Goal: Task Accomplishment & Management: Manage account settings

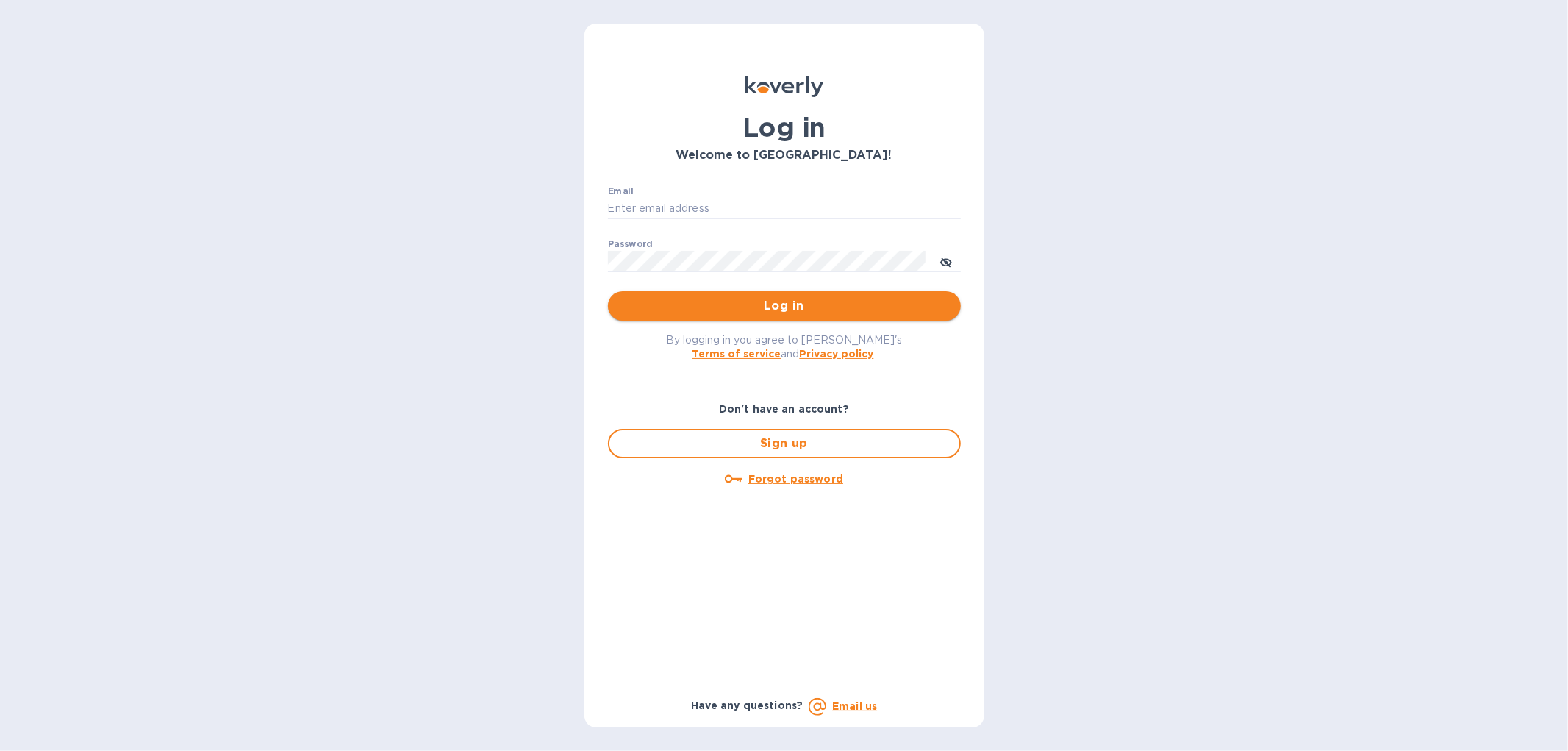
type input "[EMAIL_ADDRESS][DOMAIN_NAME]"
click at [743, 306] on span "Log in" at bounding box center [784, 305] width 330 height 18
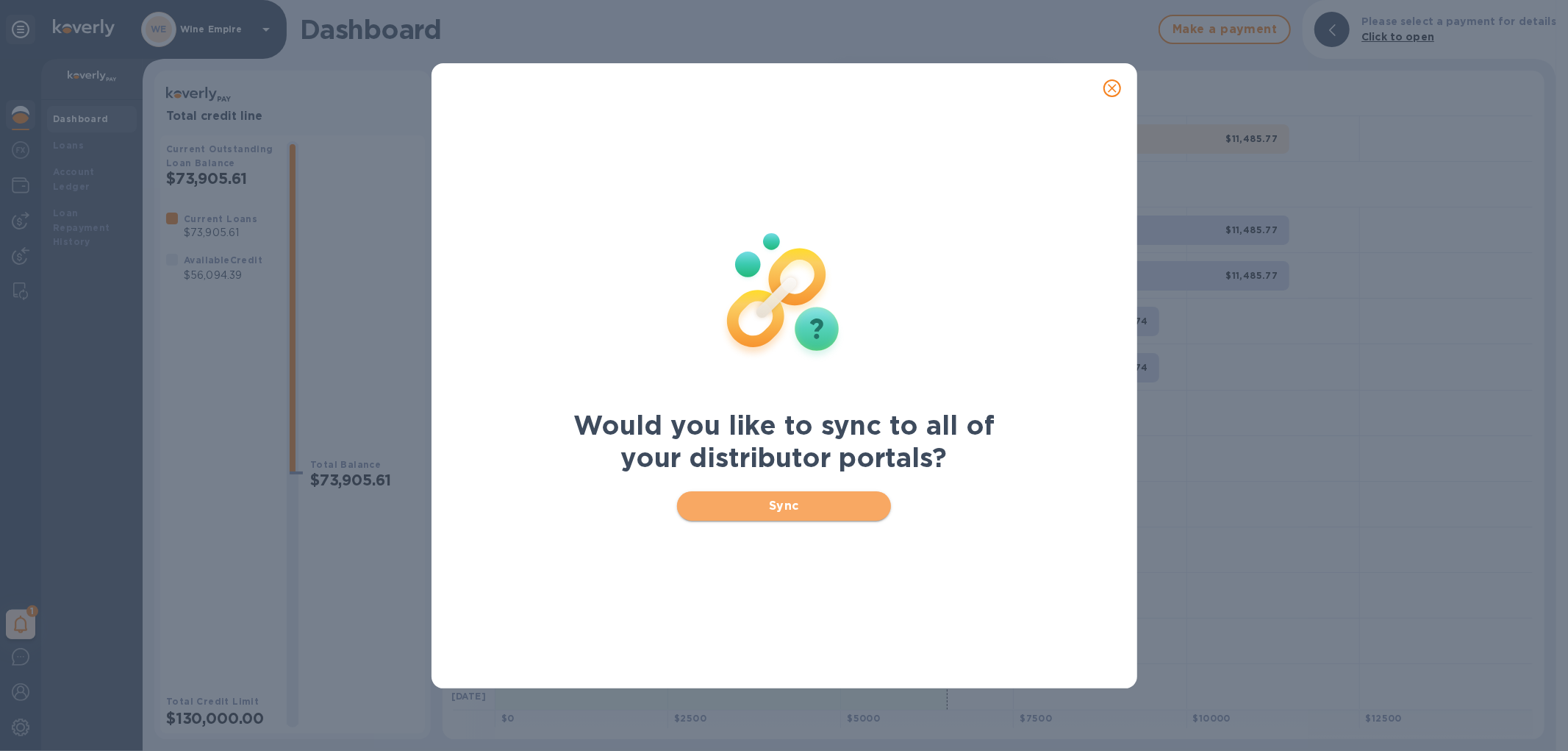
click at [716, 508] on span "Sync" at bounding box center [784, 506] width 190 height 18
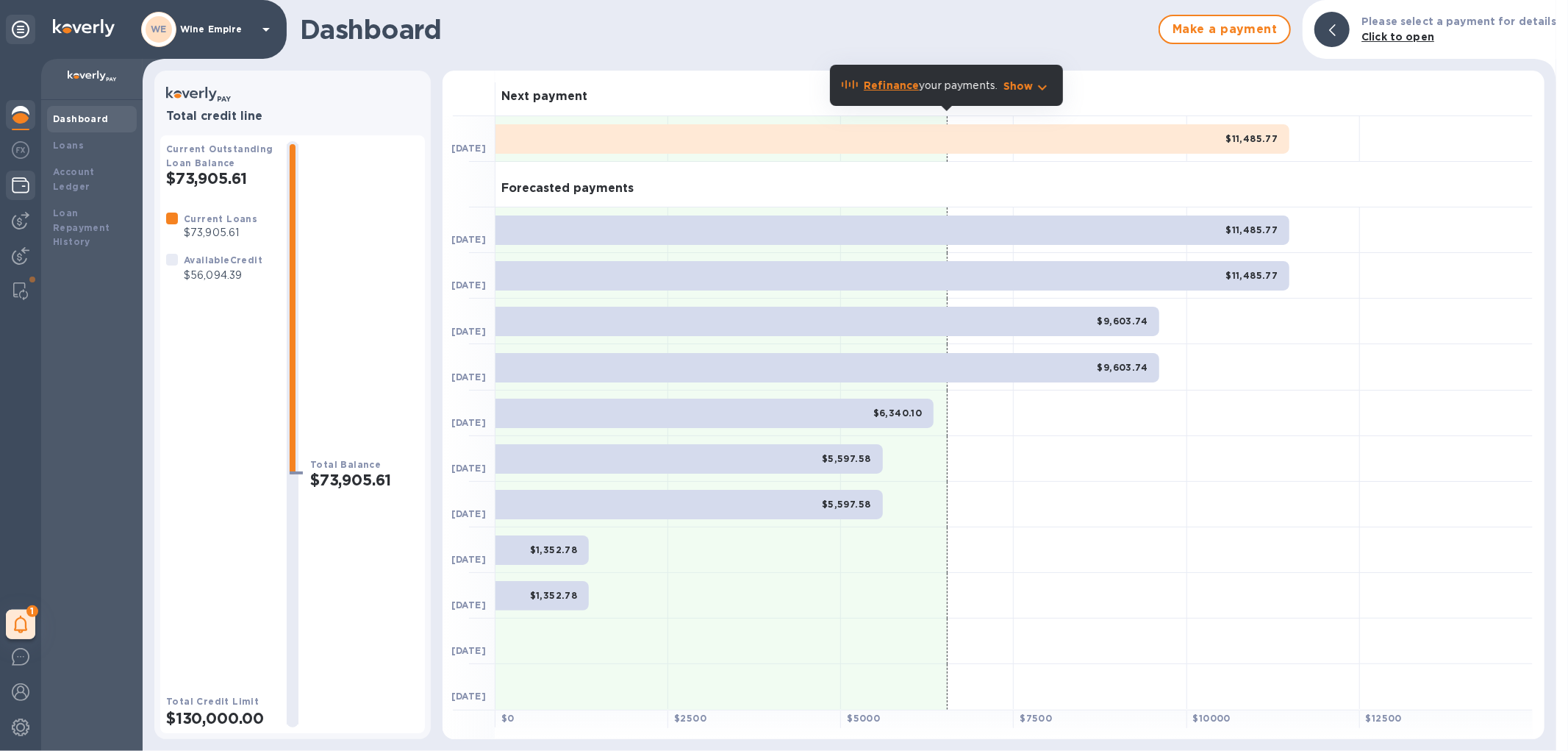
click at [18, 193] on img at bounding box center [20, 185] width 18 height 18
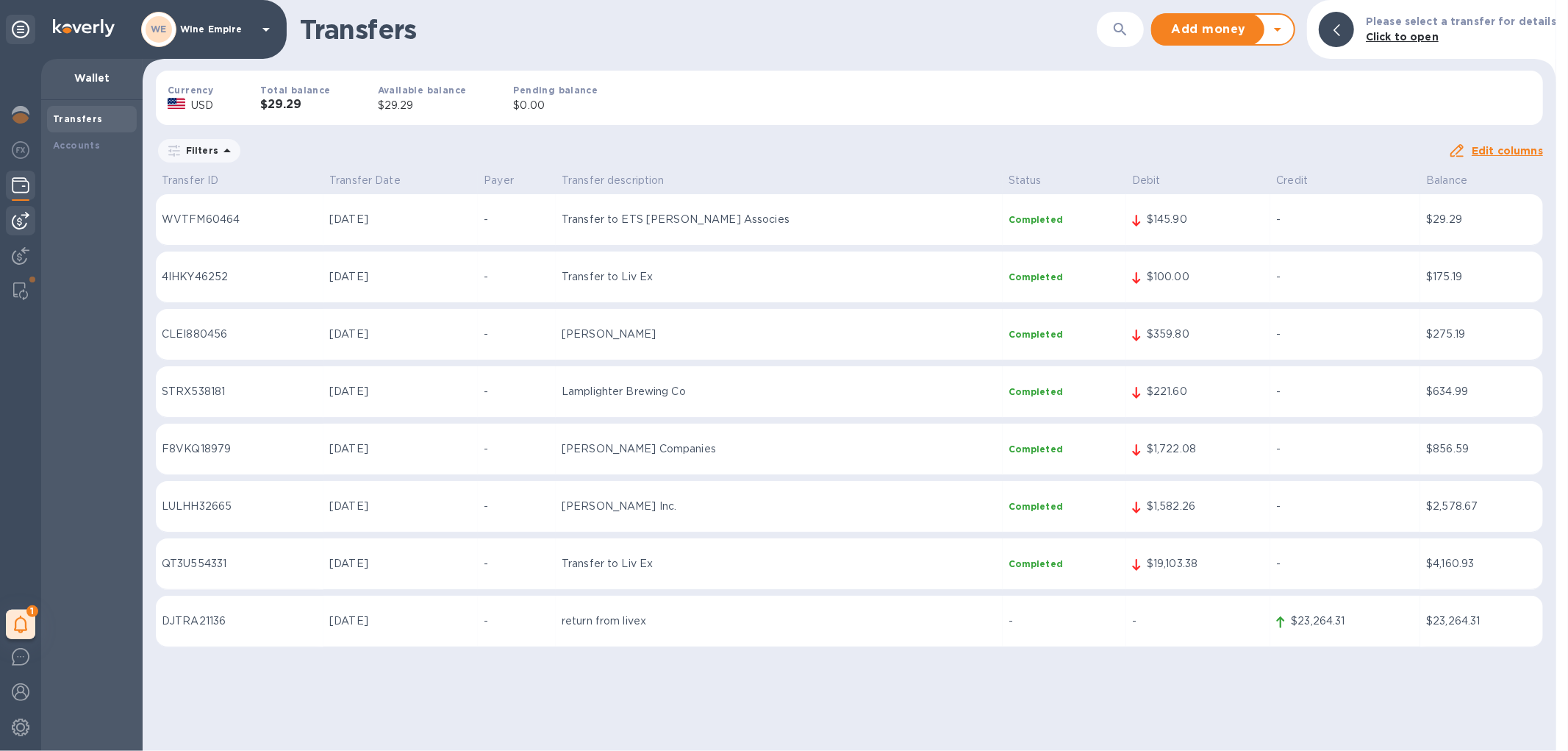
click at [14, 217] on img at bounding box center [20, 221] width 18 height 18
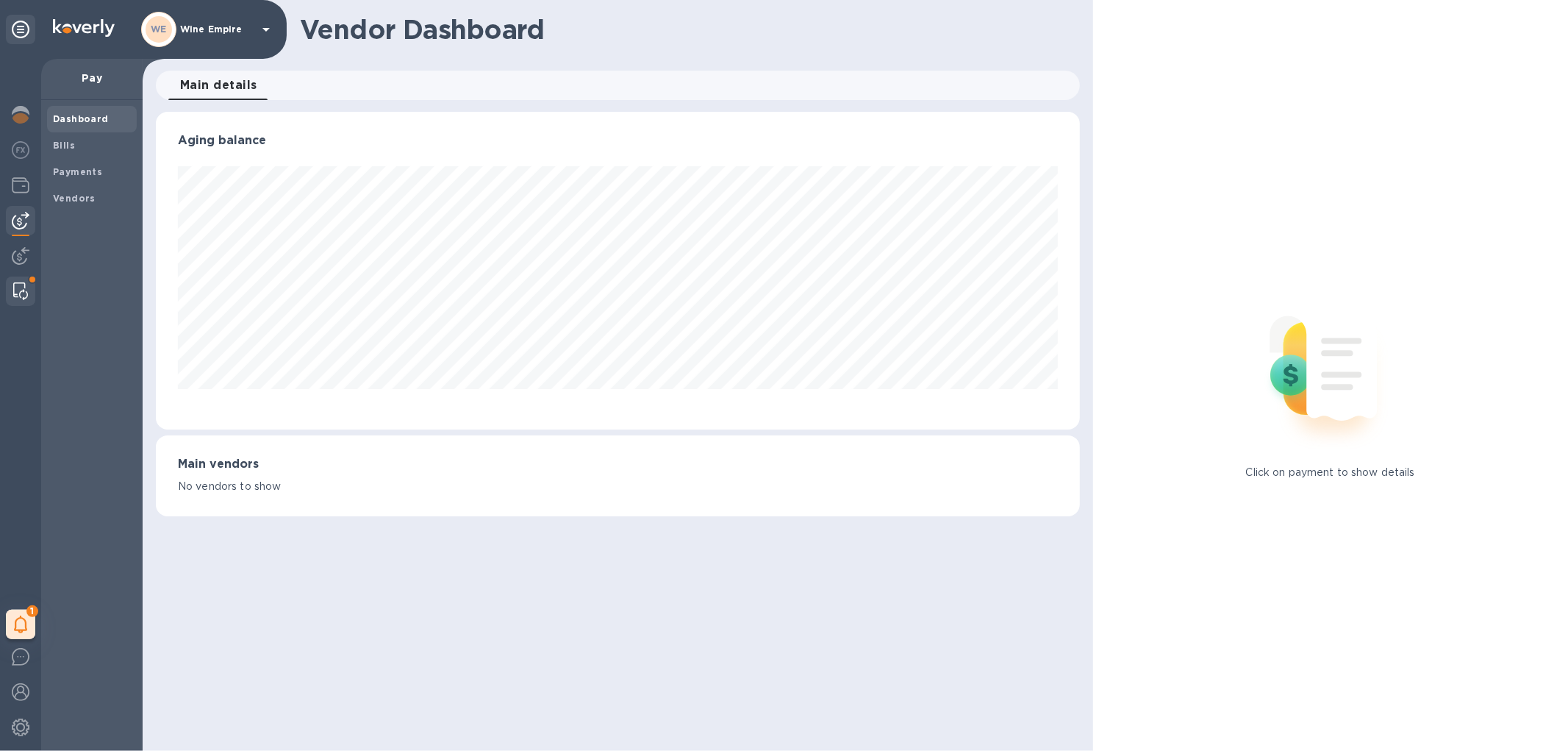
scroll to position [318, 923]
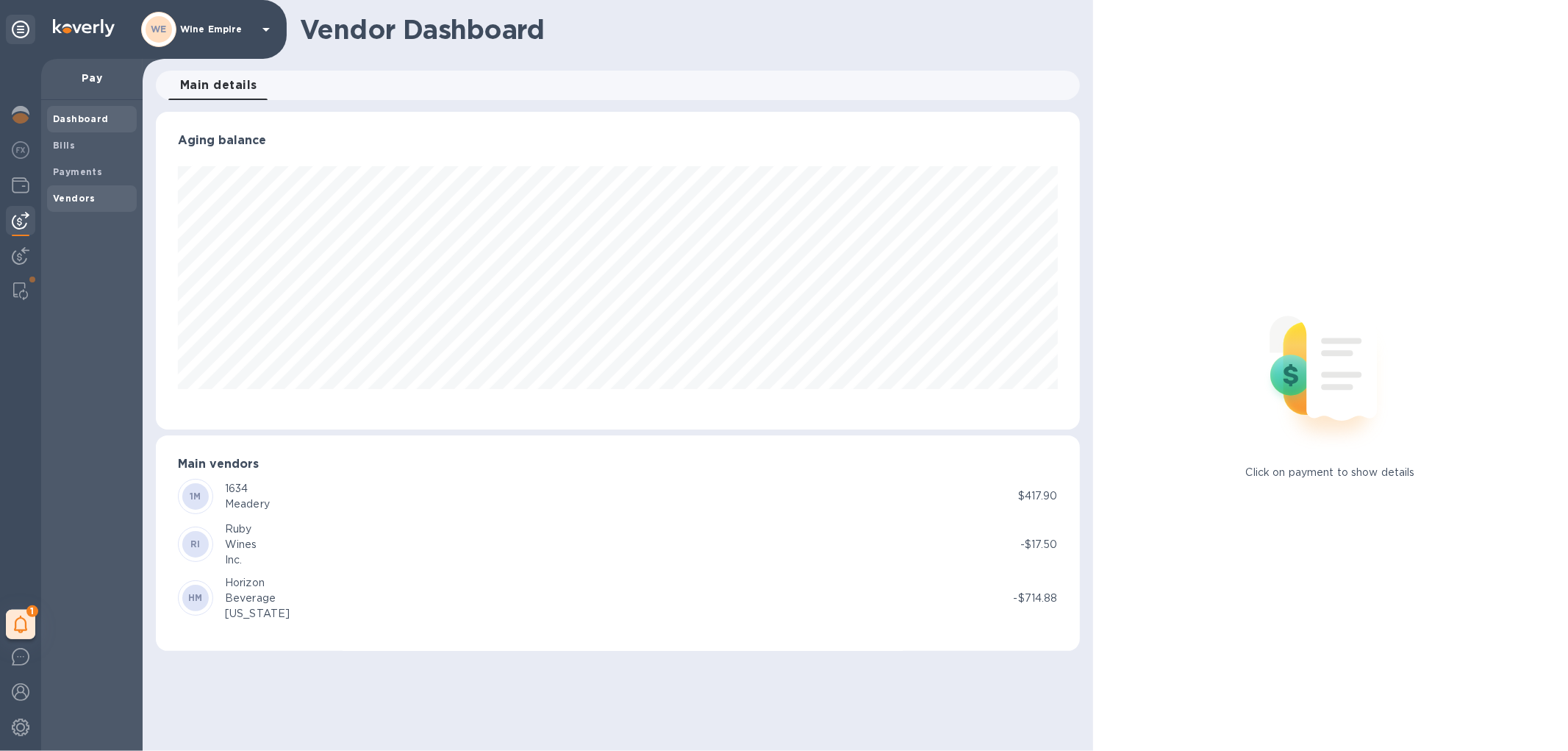
click at [65, 193] on b "Vendors" at bounding box center [74, 199] width 43 height 11
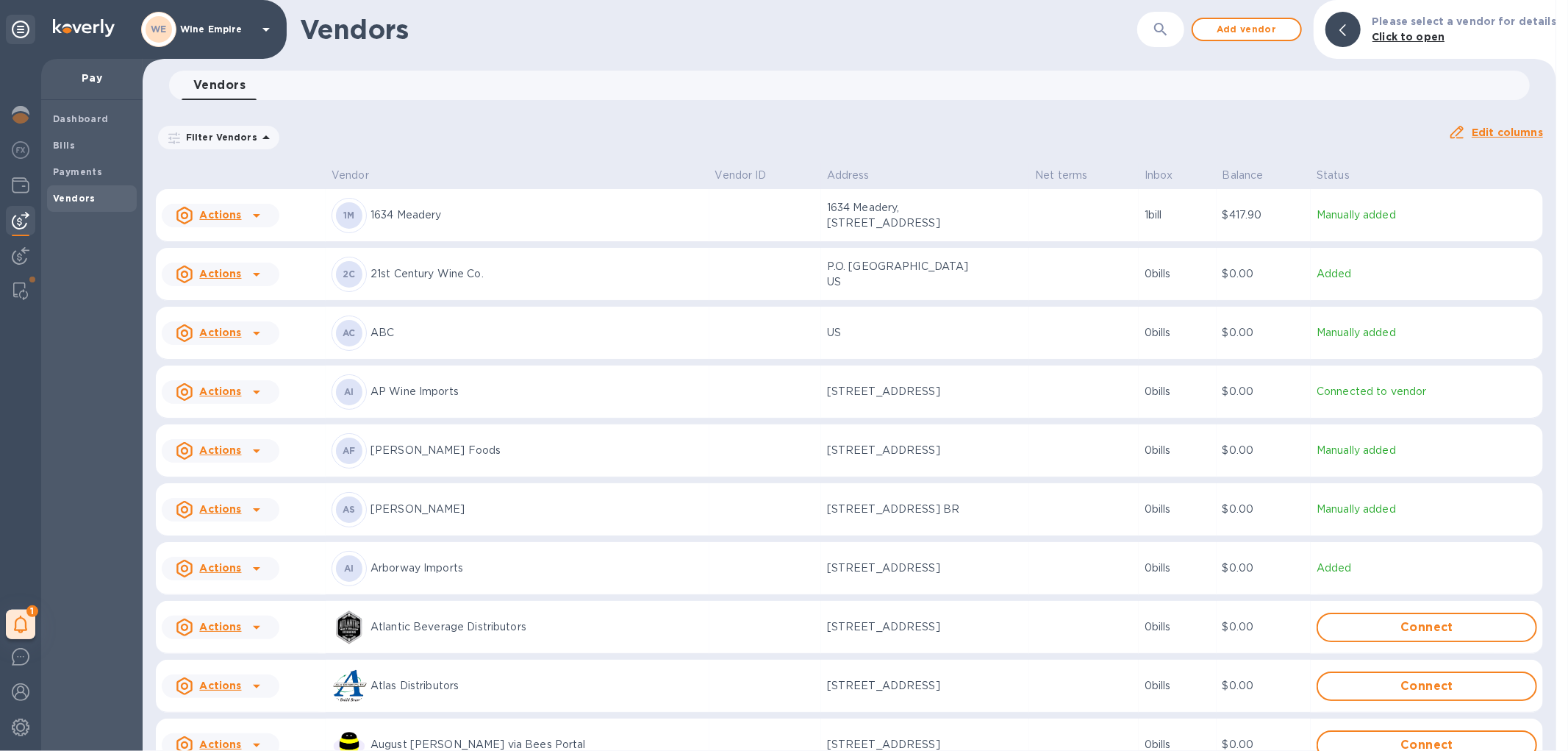
click at [1170, 37] on icon "button" at bounding box center [1160, 29] width 18 height 18
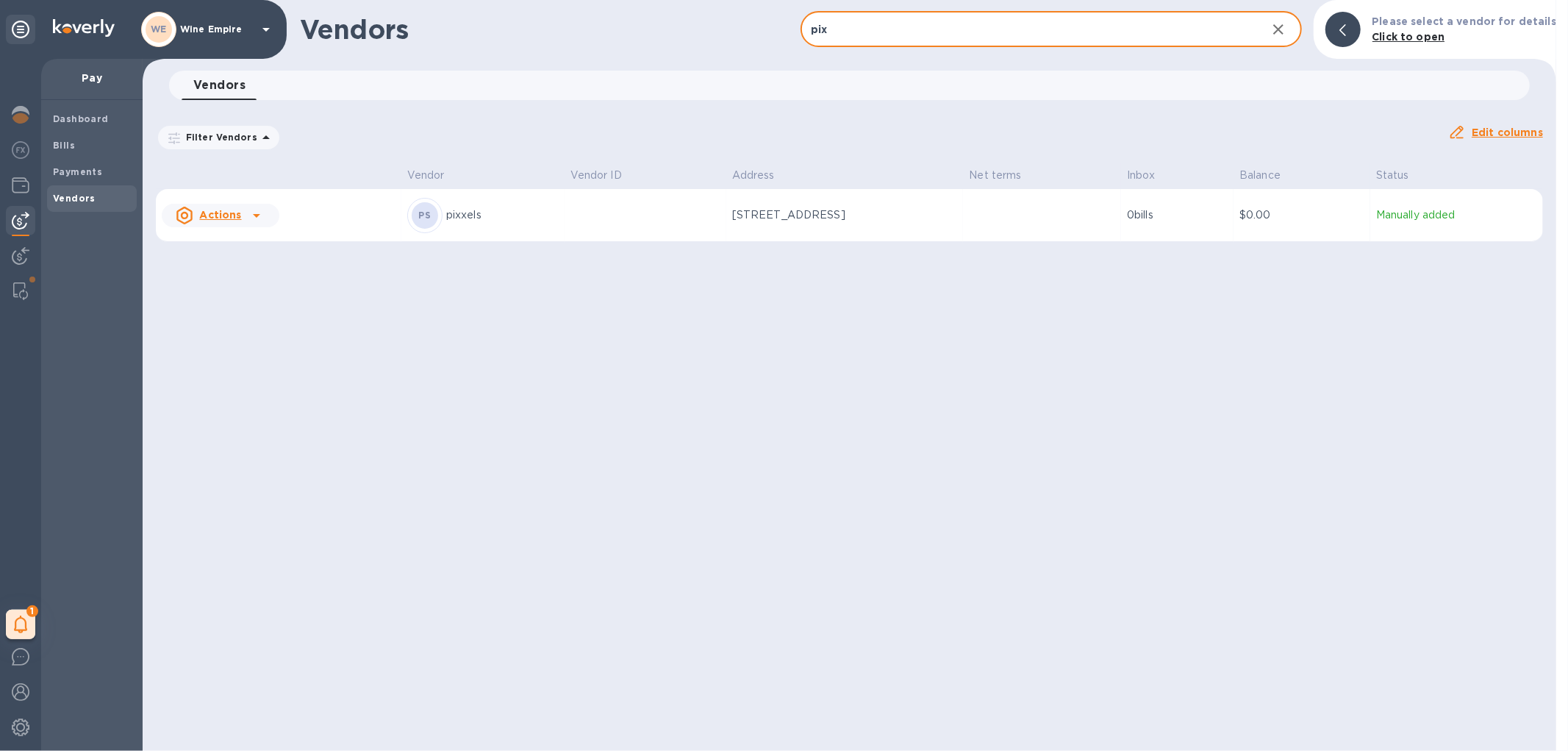
type input "pix"
click at [307, 217] on td "Actions" at bounding box center [278, 216] width 245 height 53
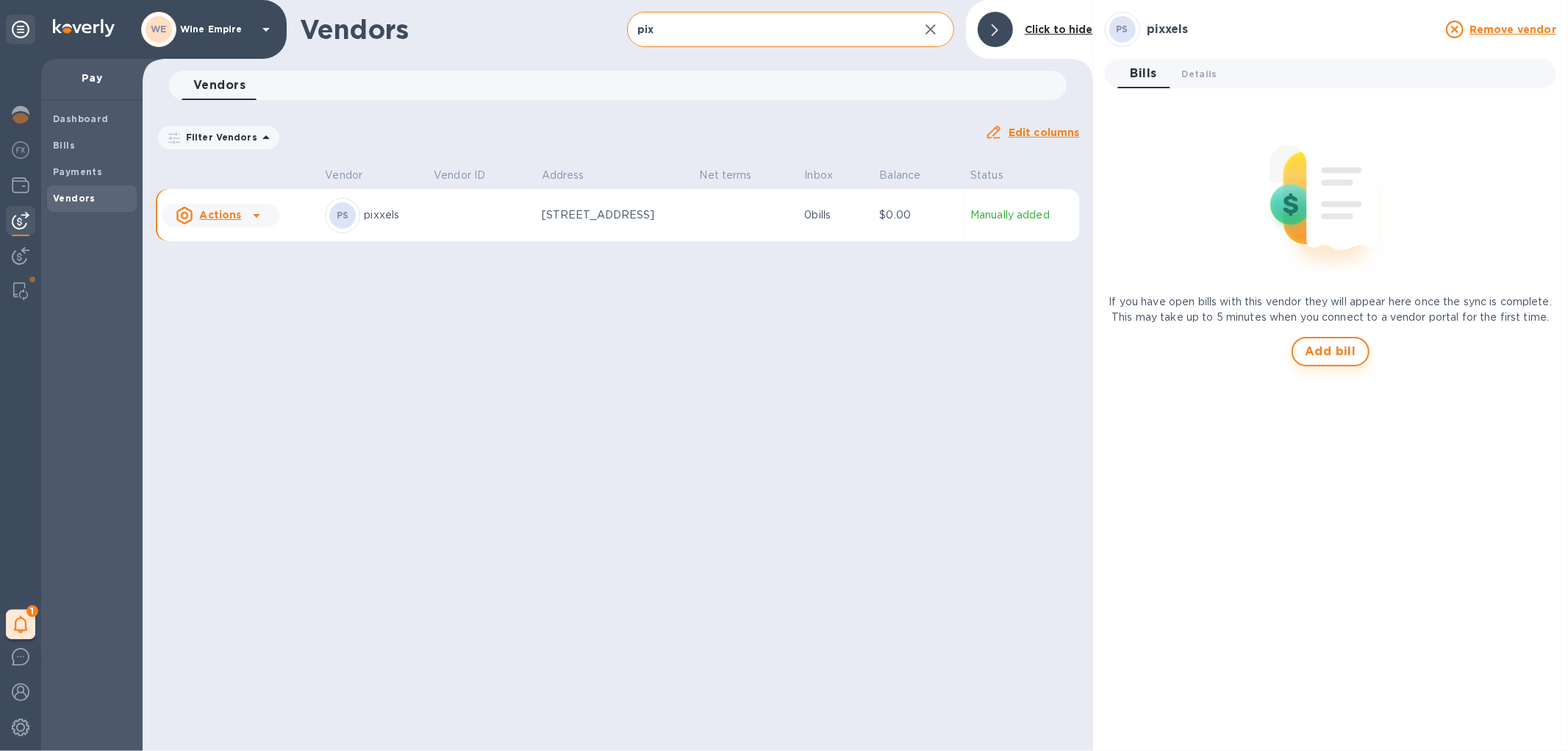
click at [1326, 349] on span "Add bill" at bounding box center [1330, 351] width 51 height 18
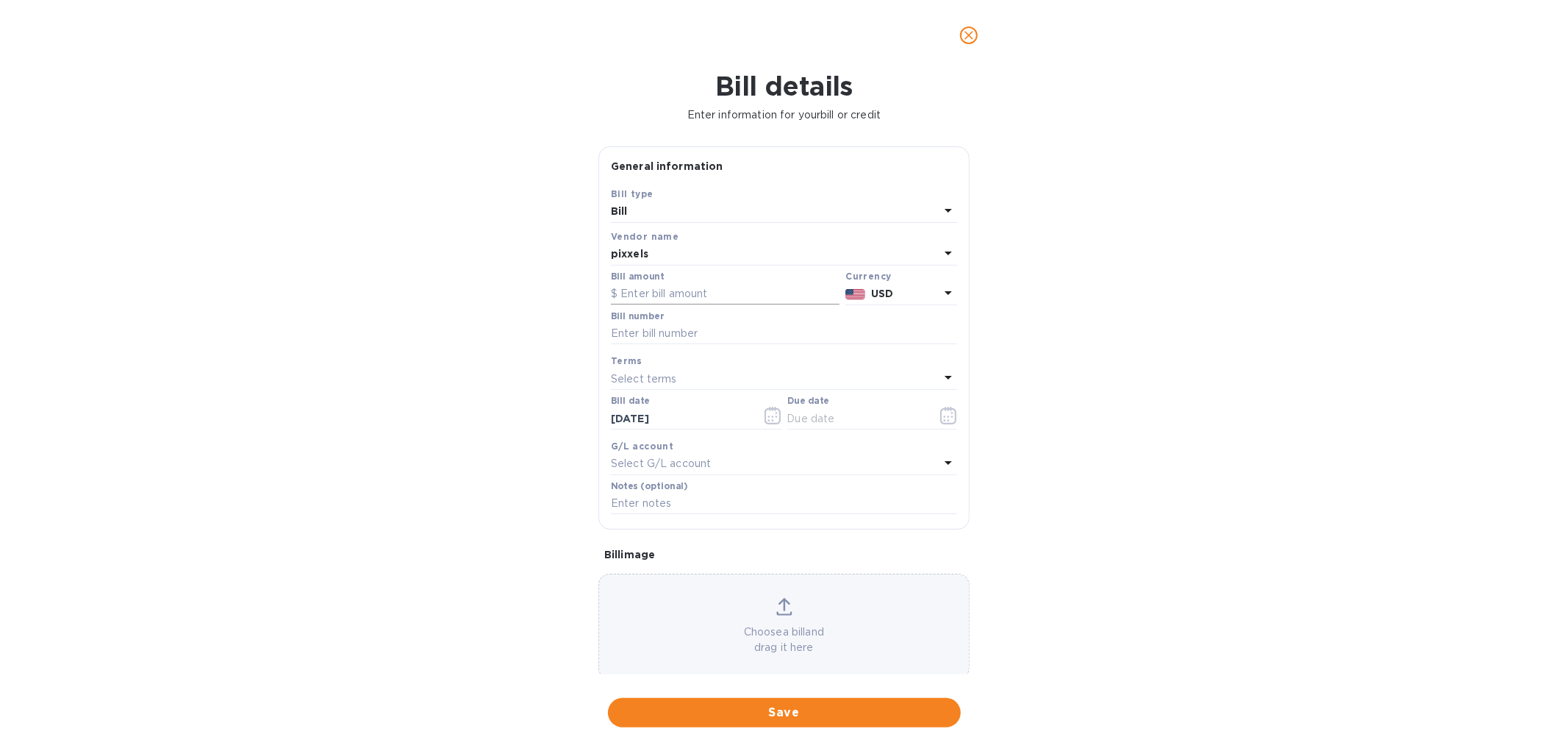
click at [683, 289] on input "text" at bounding box center [725, 294] width 229 height 22
type input "320"
click at [884, 295] on b "USD" at bounding box center [882, 293] width 22 height 11
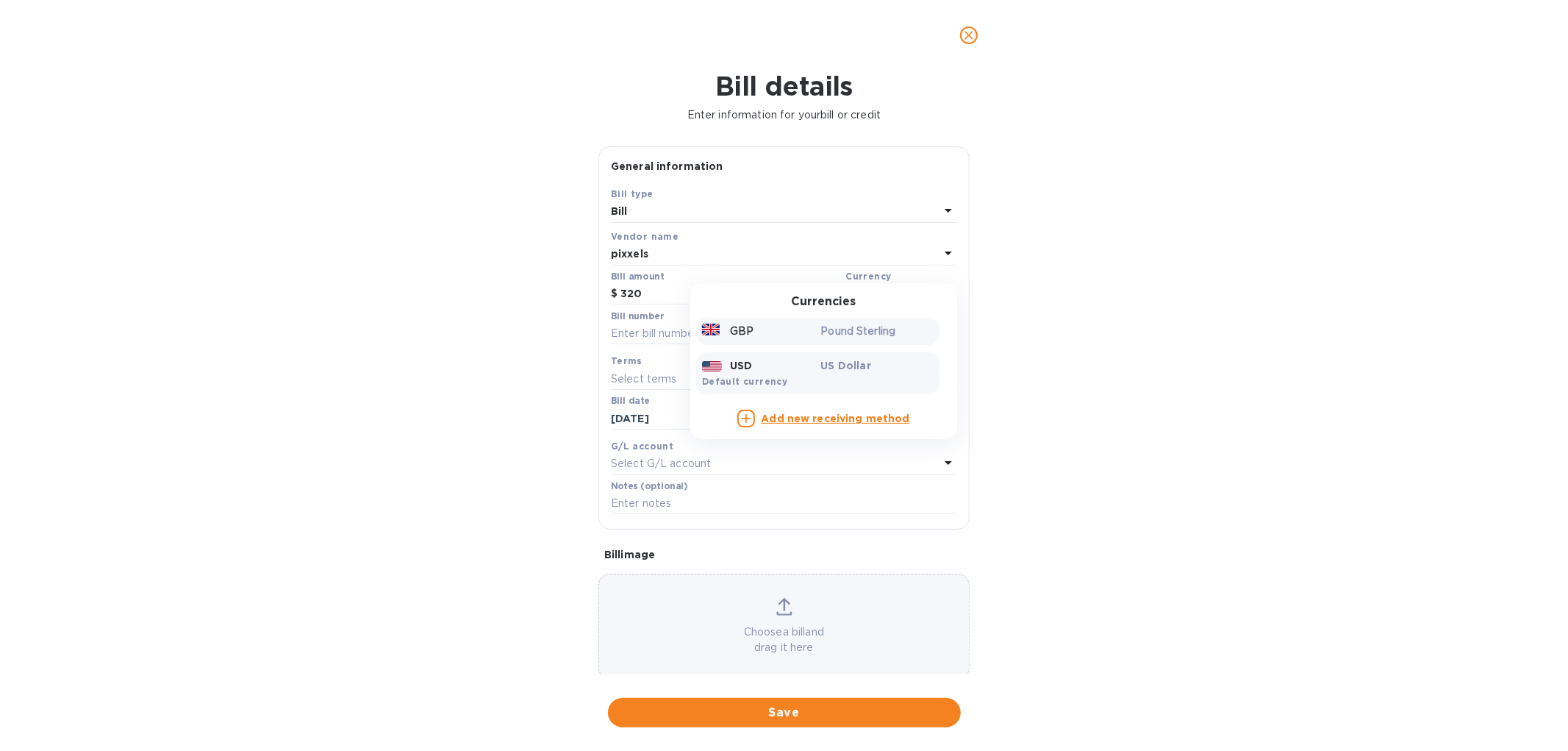
click at [755, 331] on div "GBP" at bounding box center [758, 331] width 119 height 21
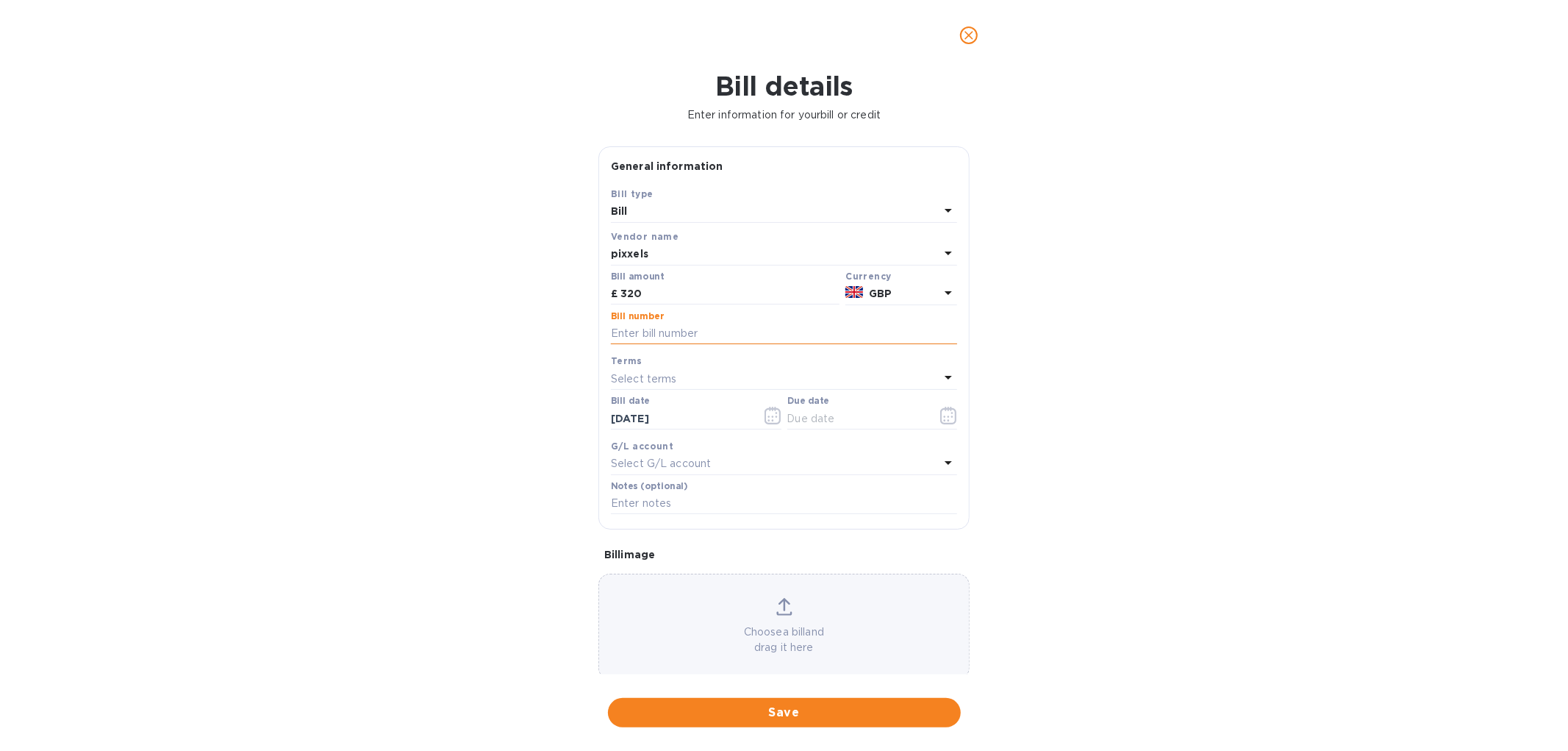
click at [671, 331] on input "text" at bounding box center [784, 334] width 346 height 22
paste input "1463"
type input "1463"
click at [940, 417] on icon "button" at bounding box center [947, 415] width 16 height 18
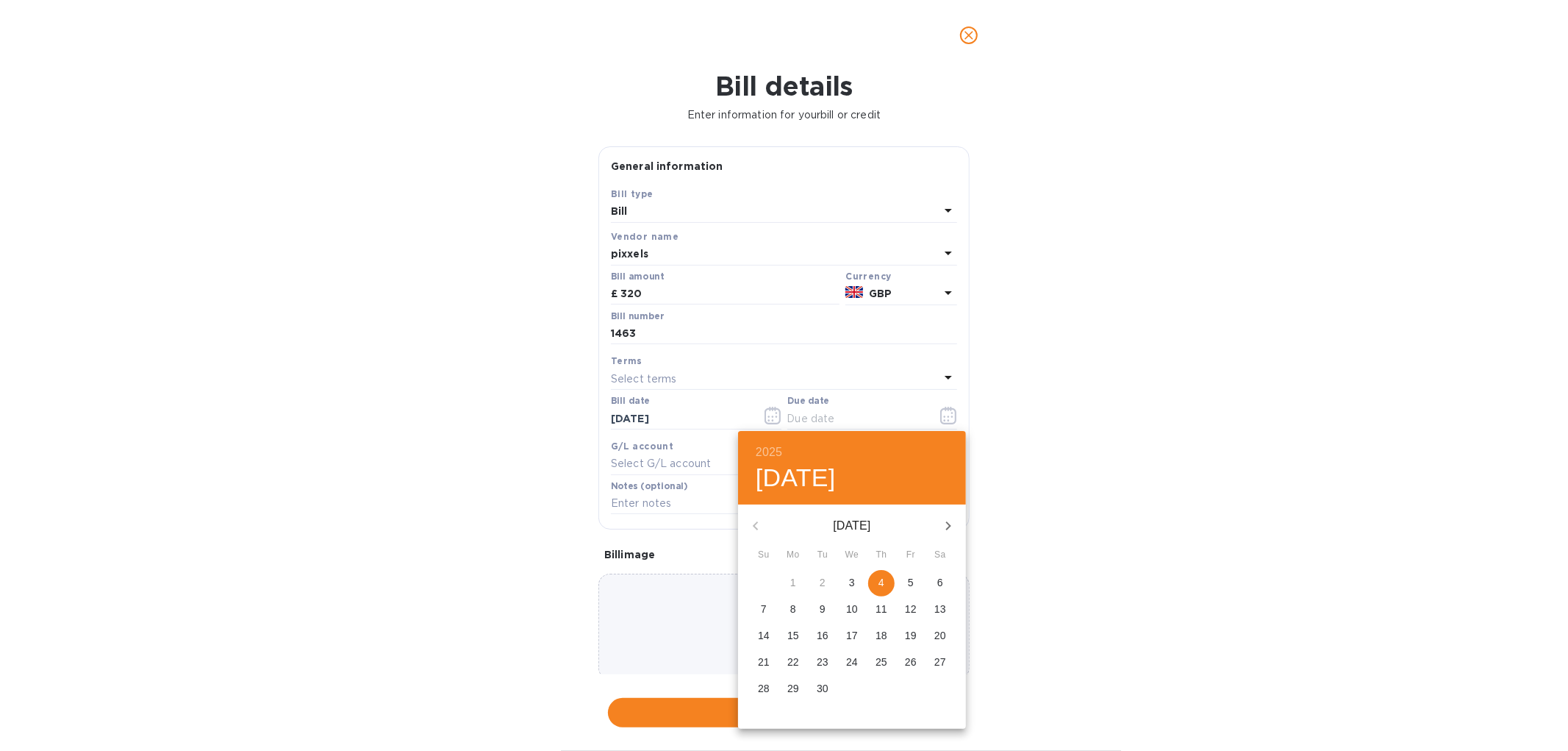
click at [885, 590] on button "4" at bounding box center [881, 583] width 27 height 27
type input "[DATE]"
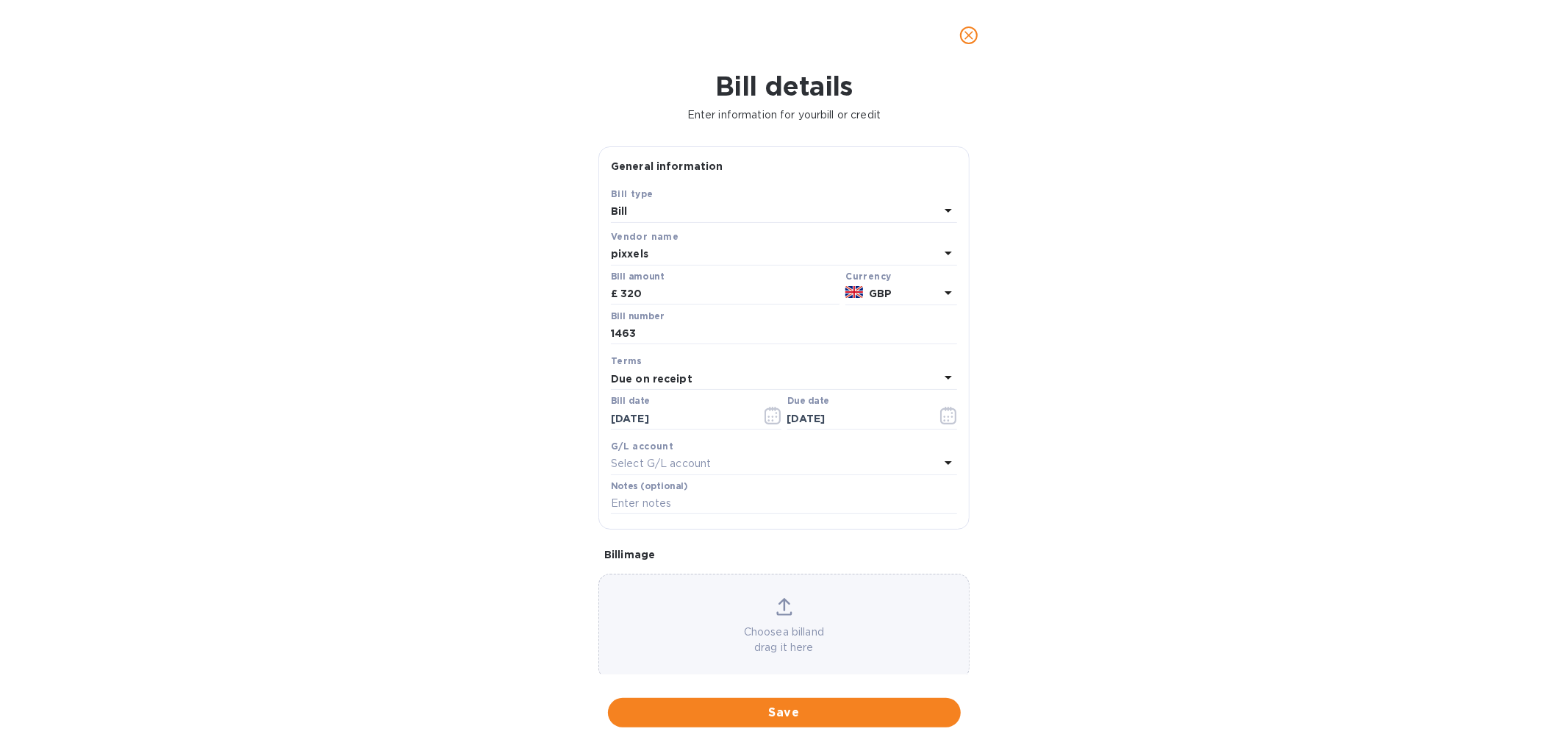
click at [678, 466] on p "Select G/L account" at bounding box center [660, 464] width 100 height 15
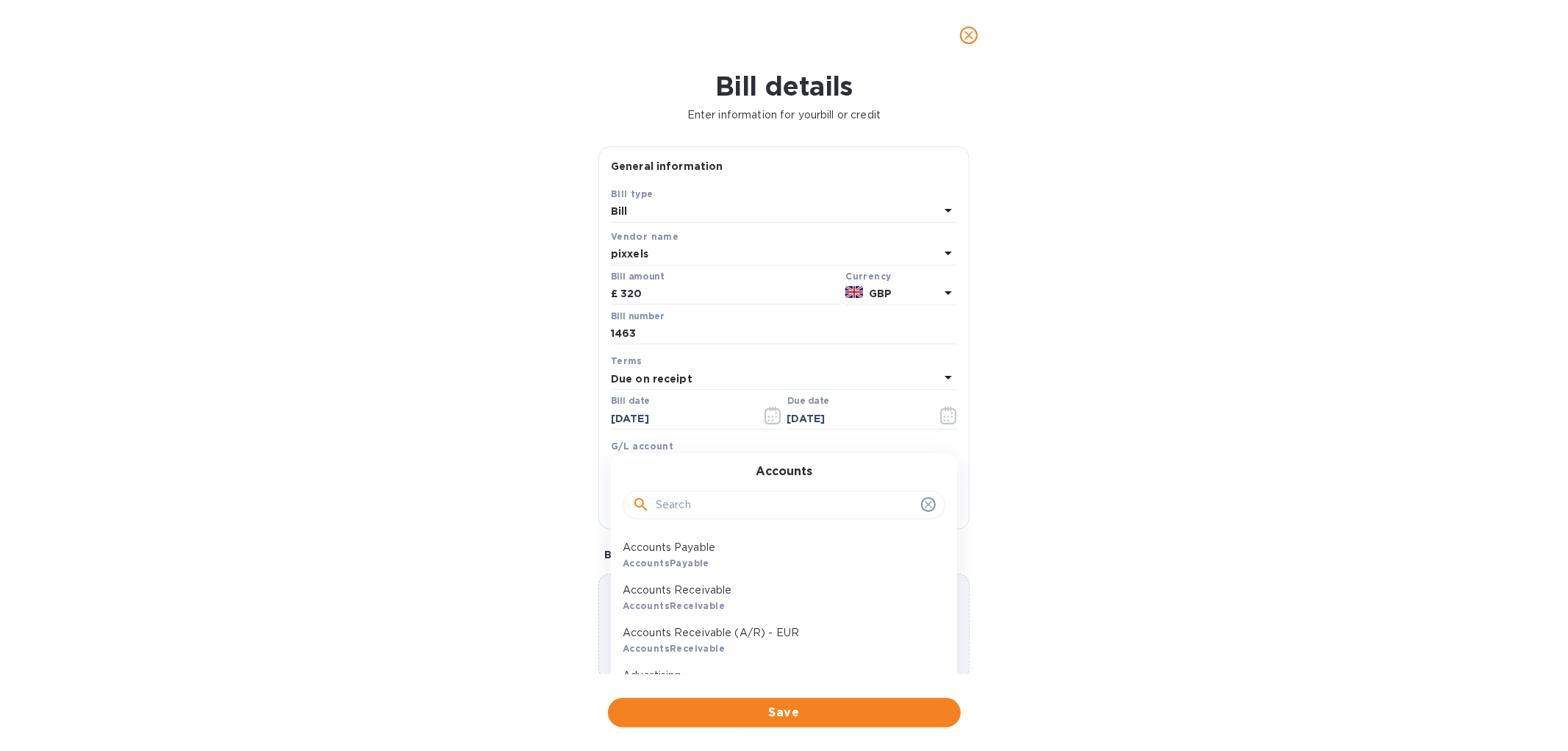
click at [696, 503] on input "text" at bounding box center [785, 505] width 259 height 22
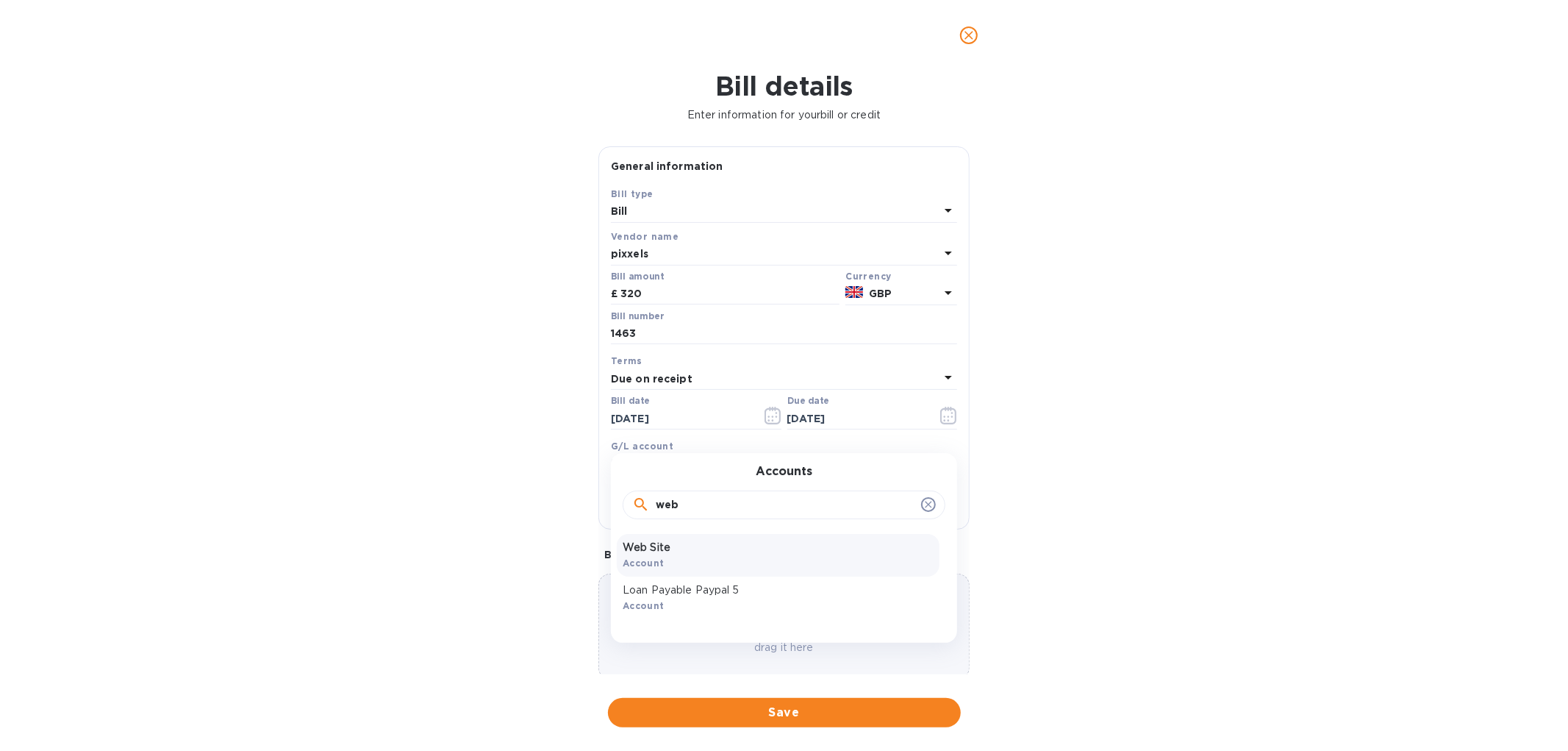
type input "web"
click at [681, 548] on p "Web Site" at bounding box center [777, 548] width 311 height 15
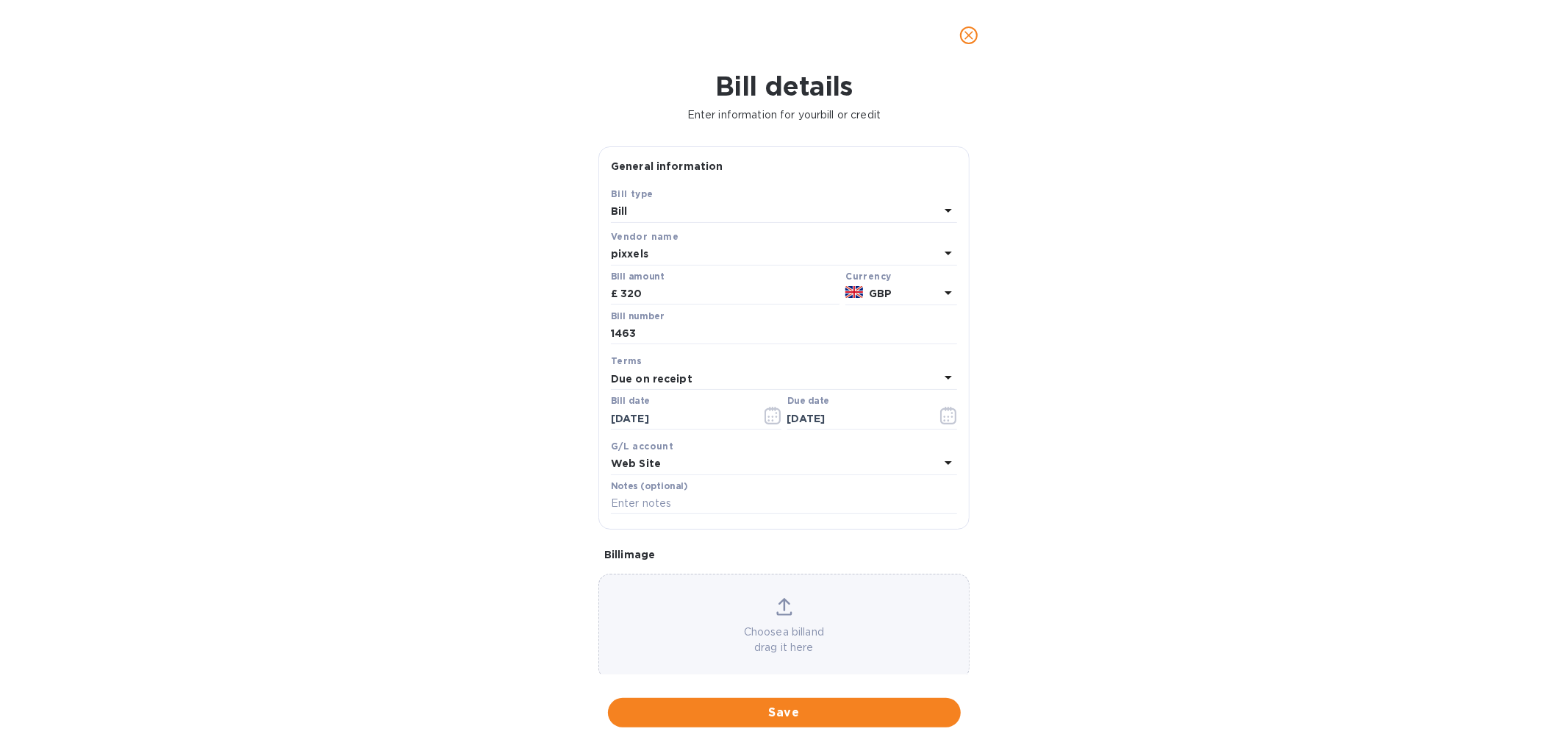
click at [728, 615] on div "Choose a bill and drag it here" at bounding box center [783, 626] width 370 height 57
click at [790, 714] on span "Save" at bounding box center [784, 712] width 330 height 18
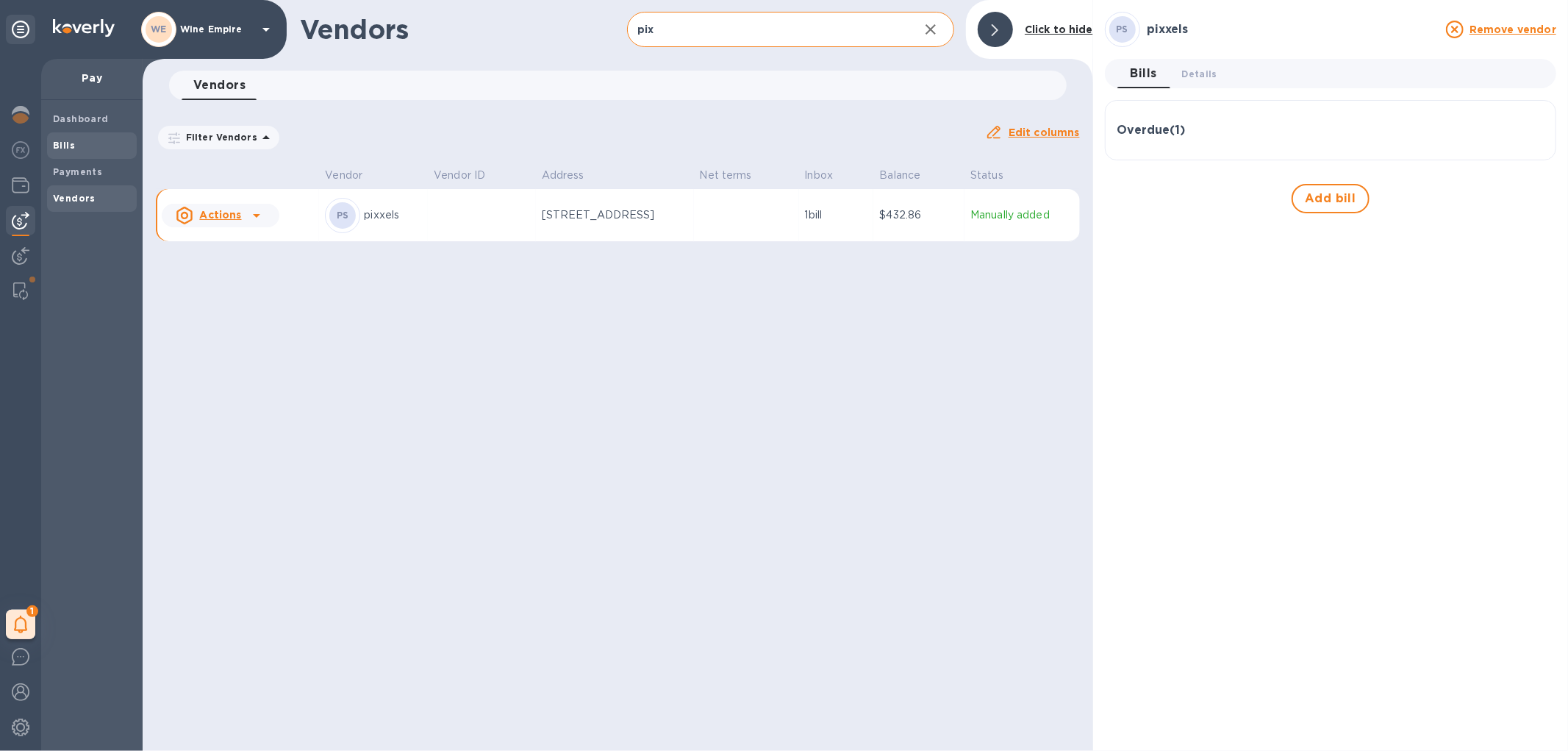
click at [75, 143] on span "Bills" at bounding box center [92, 144] width 78 height 14
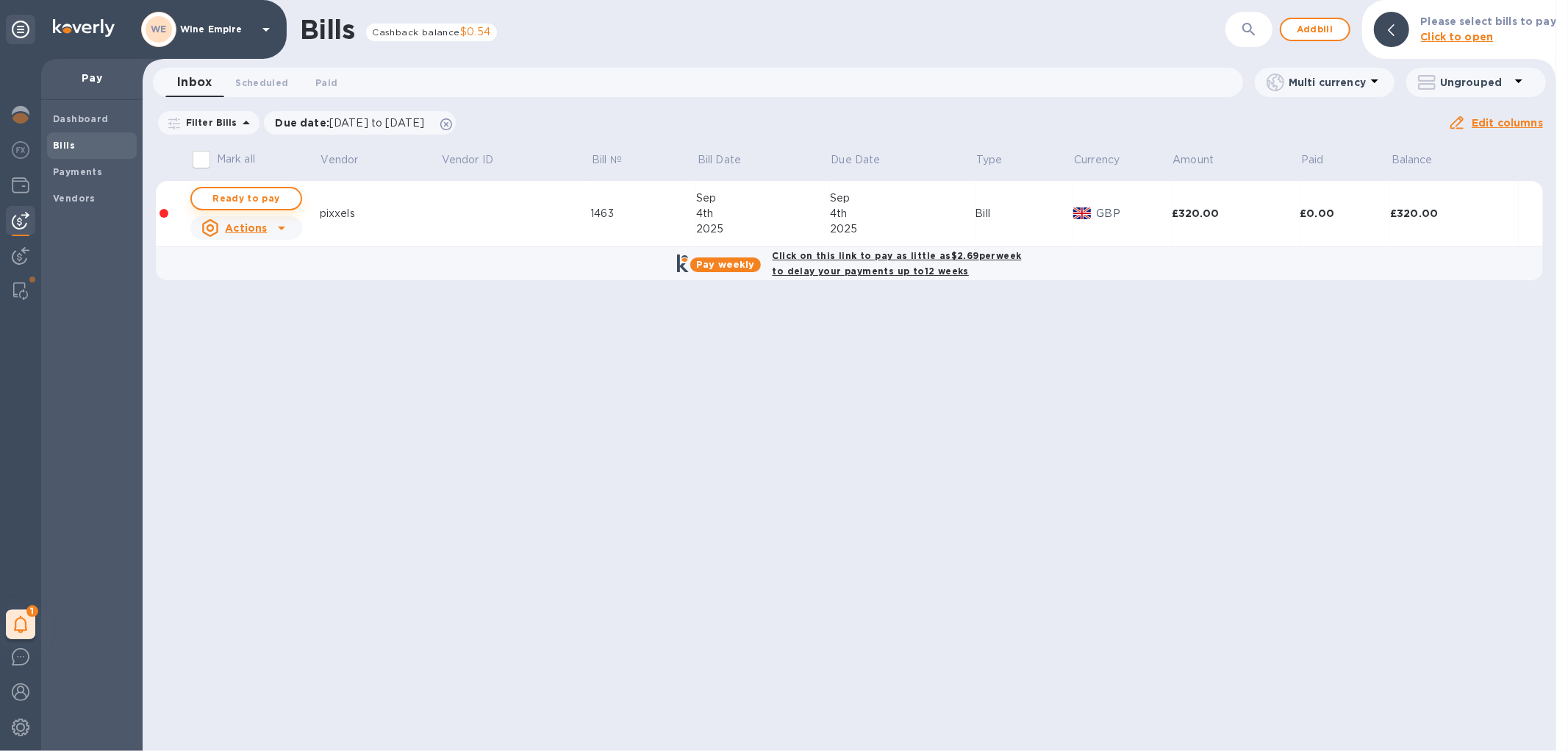
click at [263, 194] on span "Ready to pay" at bounding box center [246, 199] width 86 height 18
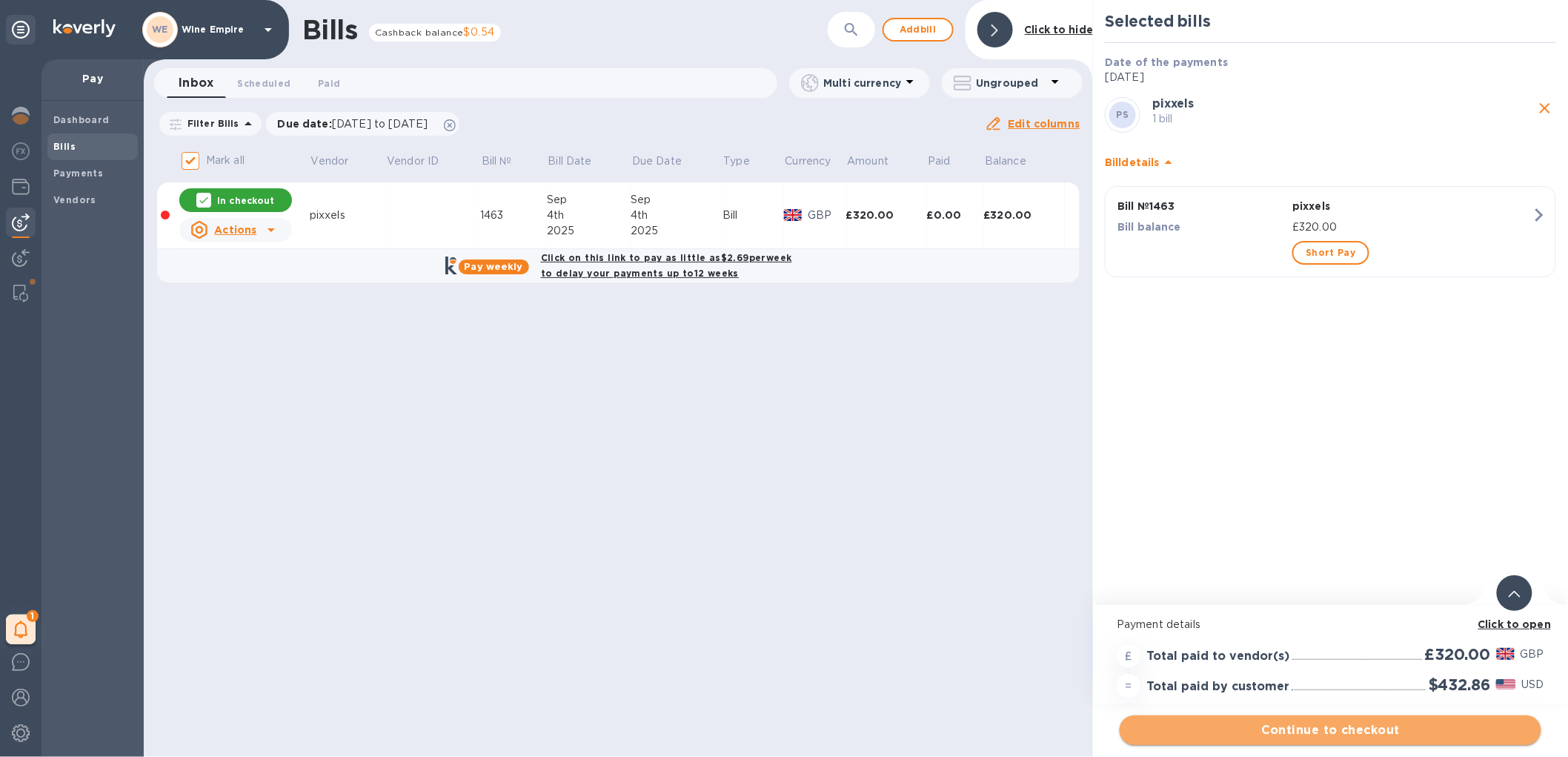
click at [1312, 730] on span "Continue to checkout" at bounding box center [1329, 730] width 398 height 18
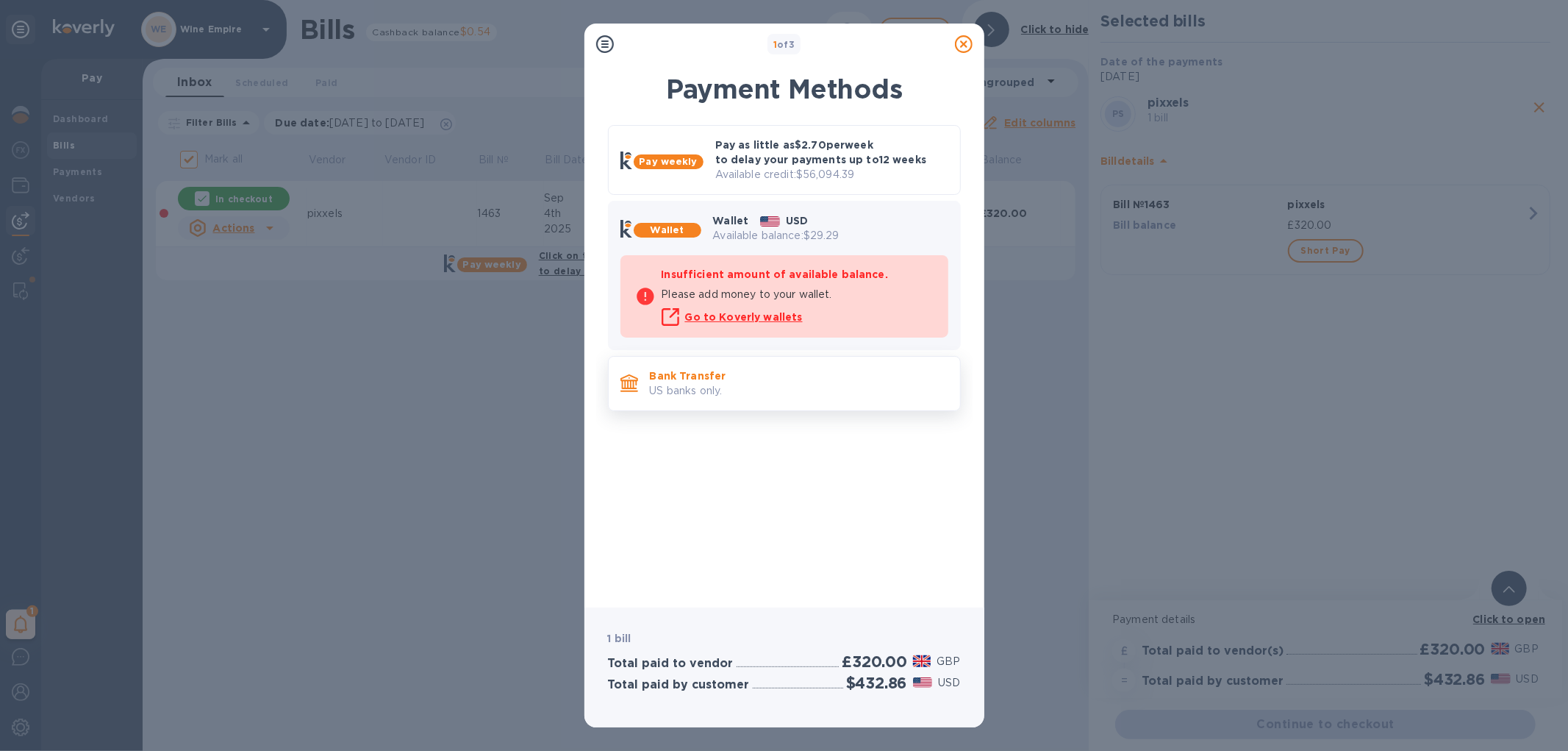
click at [757, 395] on p "US banks only." at bounding box center [799, 391] width 298 height 15
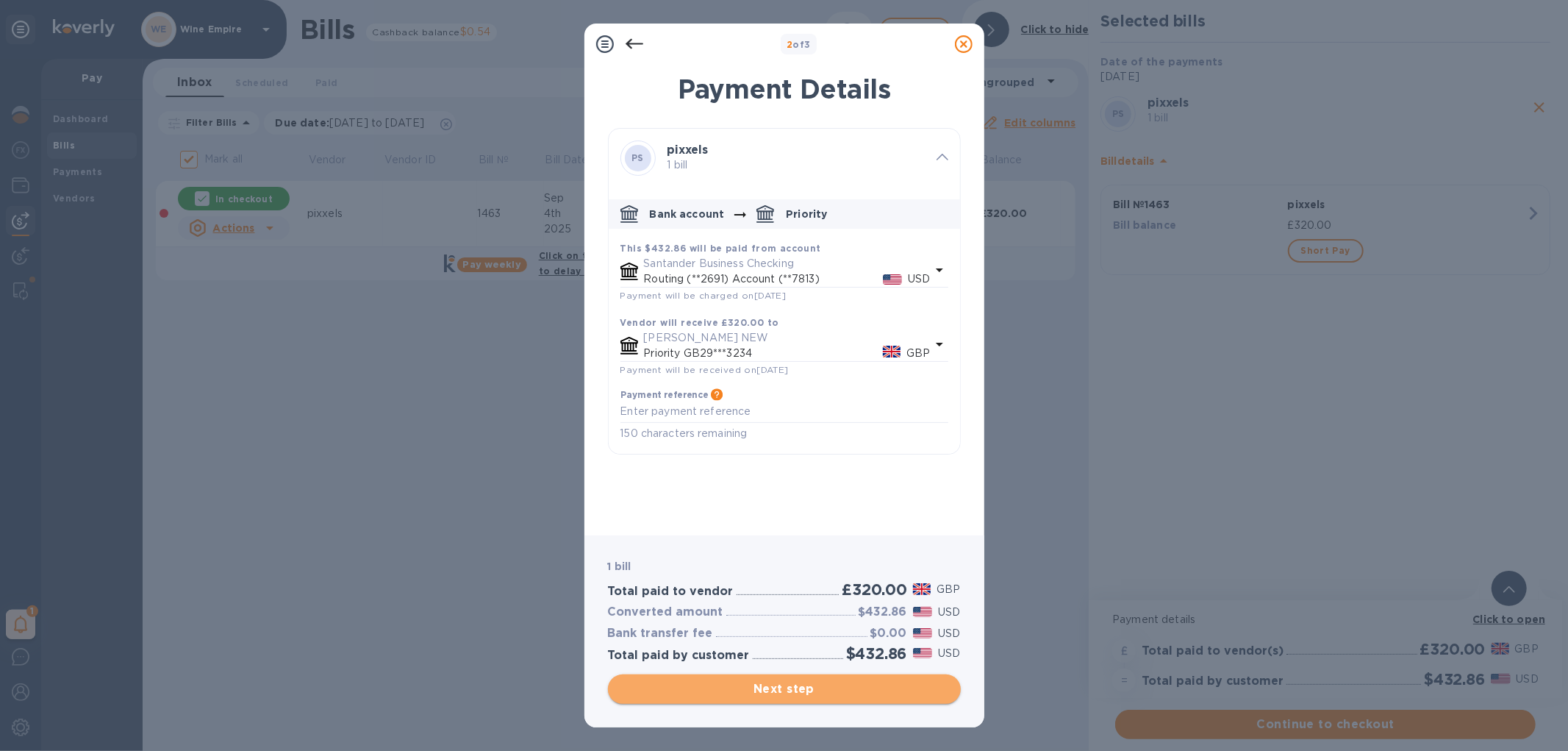
click at [804, 684] on span "Next step" at bounding box center [784, 688] width 330 height 18
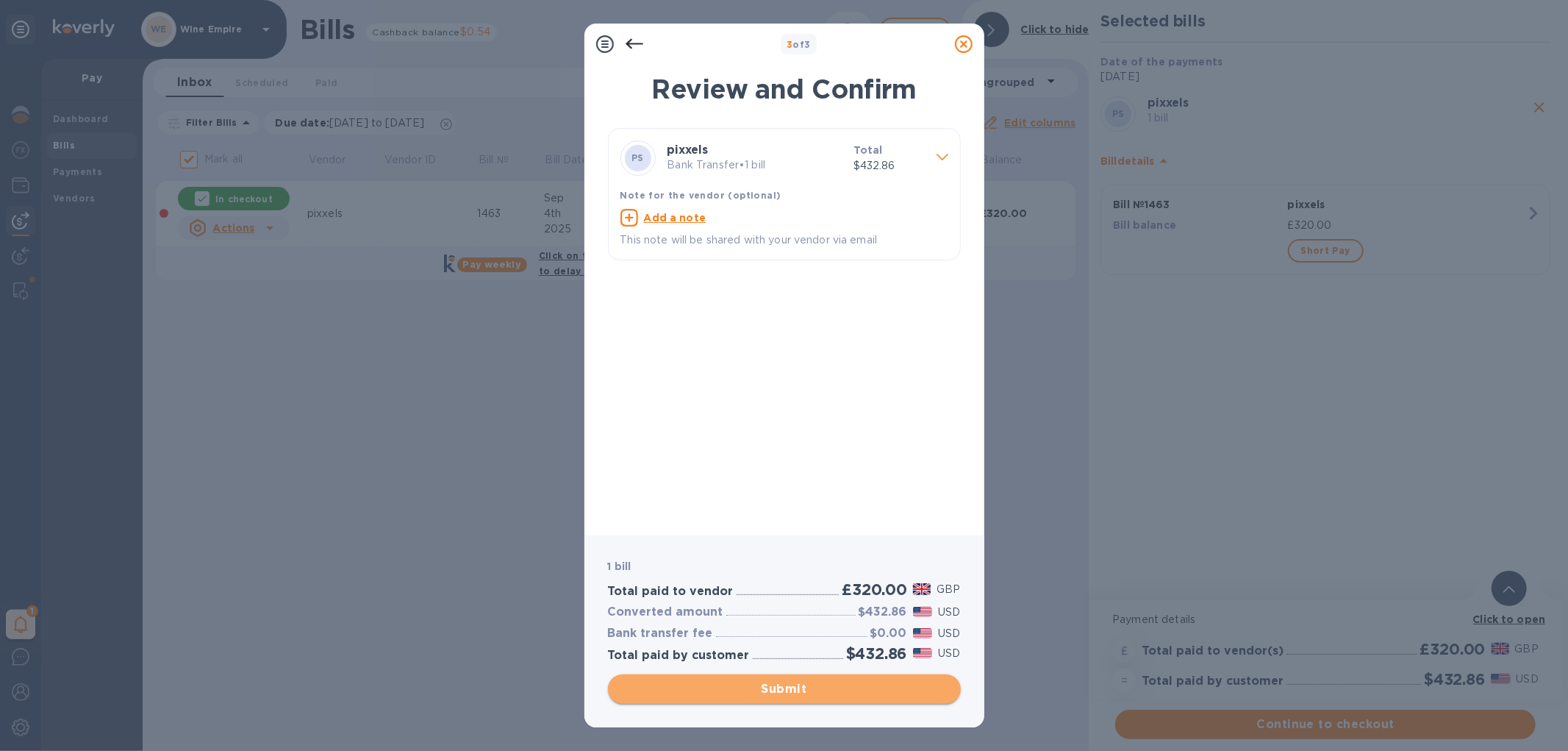
click at [813, 687] on span "Submit" at bounding box center [784, 688] width 330 height 18
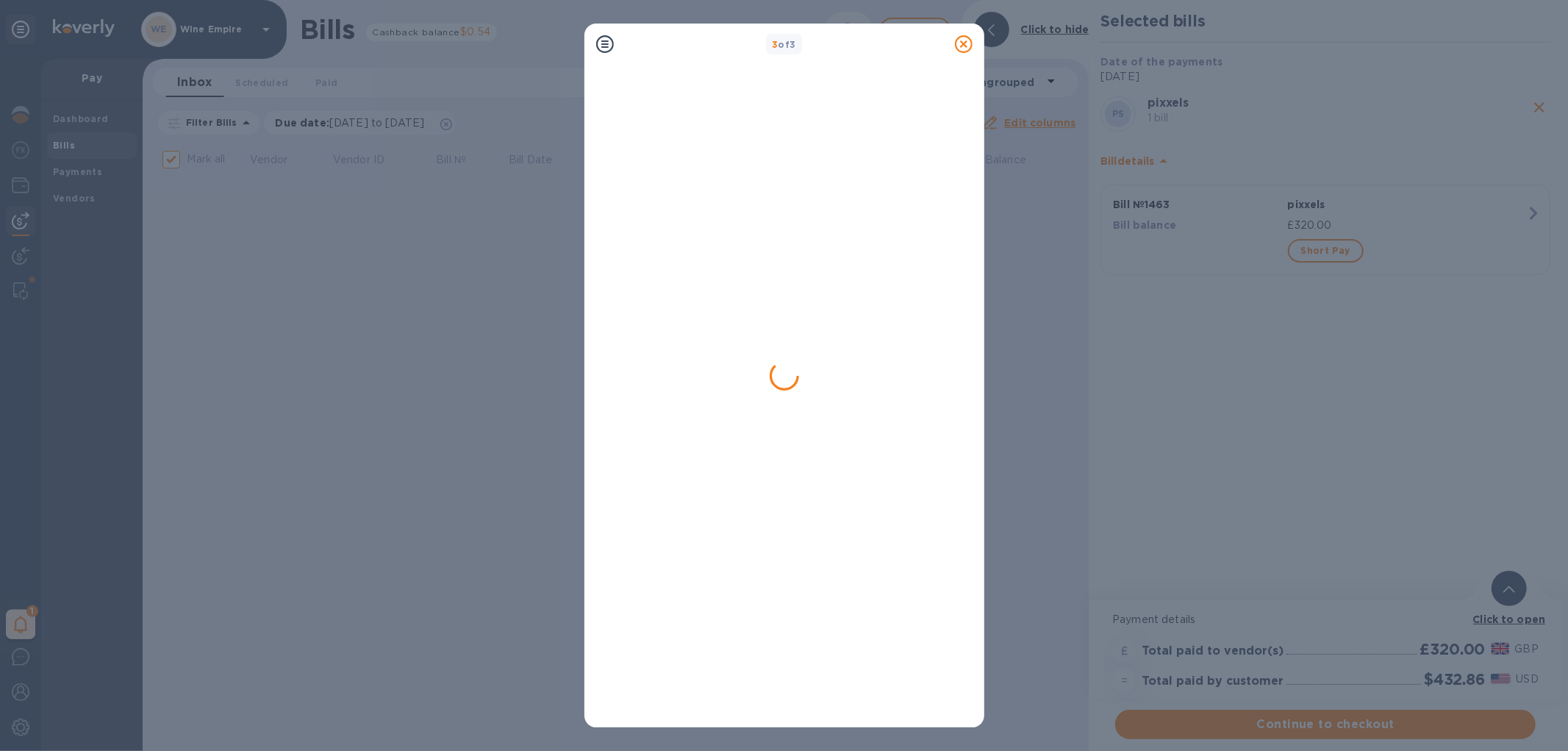
checkbox input "false"
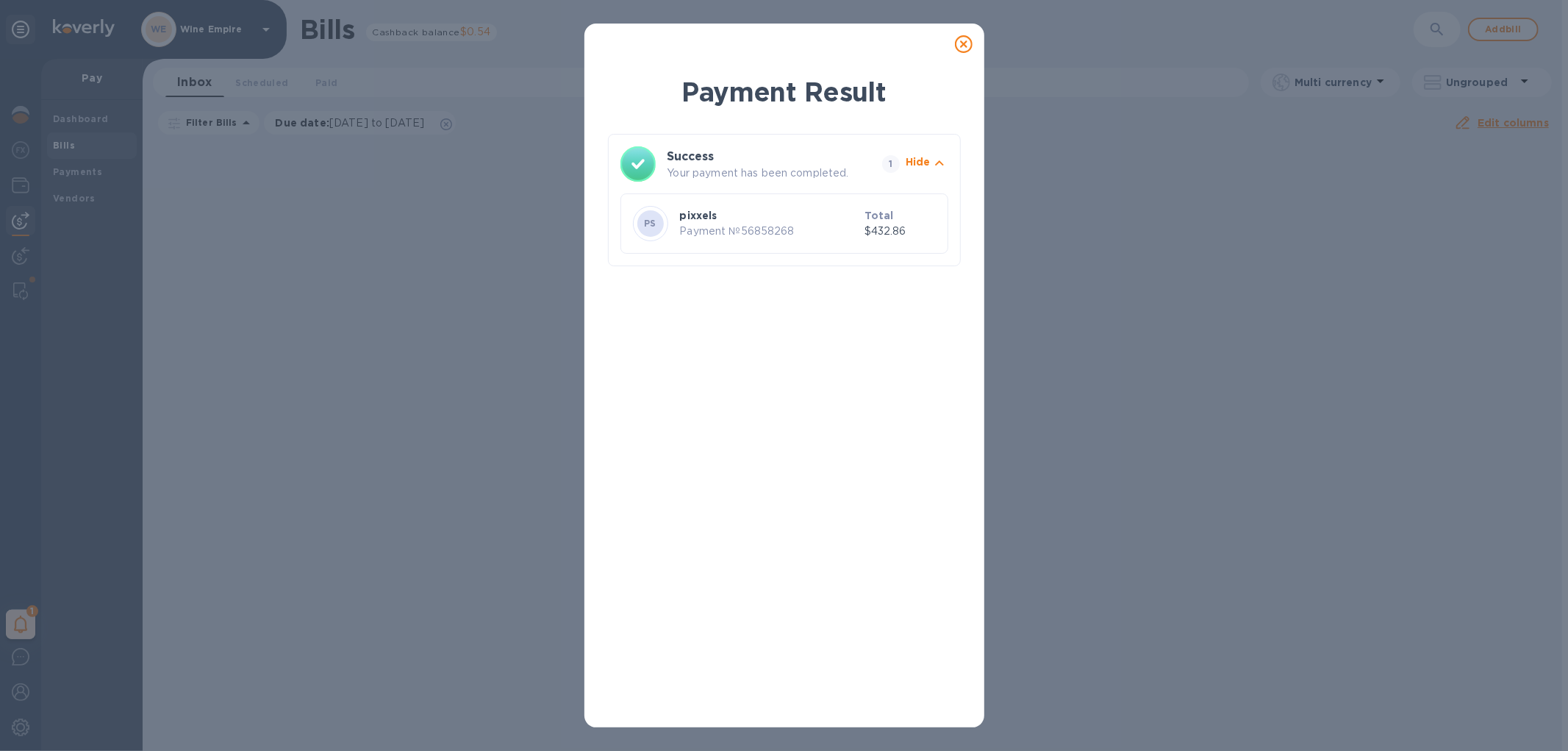
click at [964, 48] on icon at bounding box center [964, 44] width 18 height 18
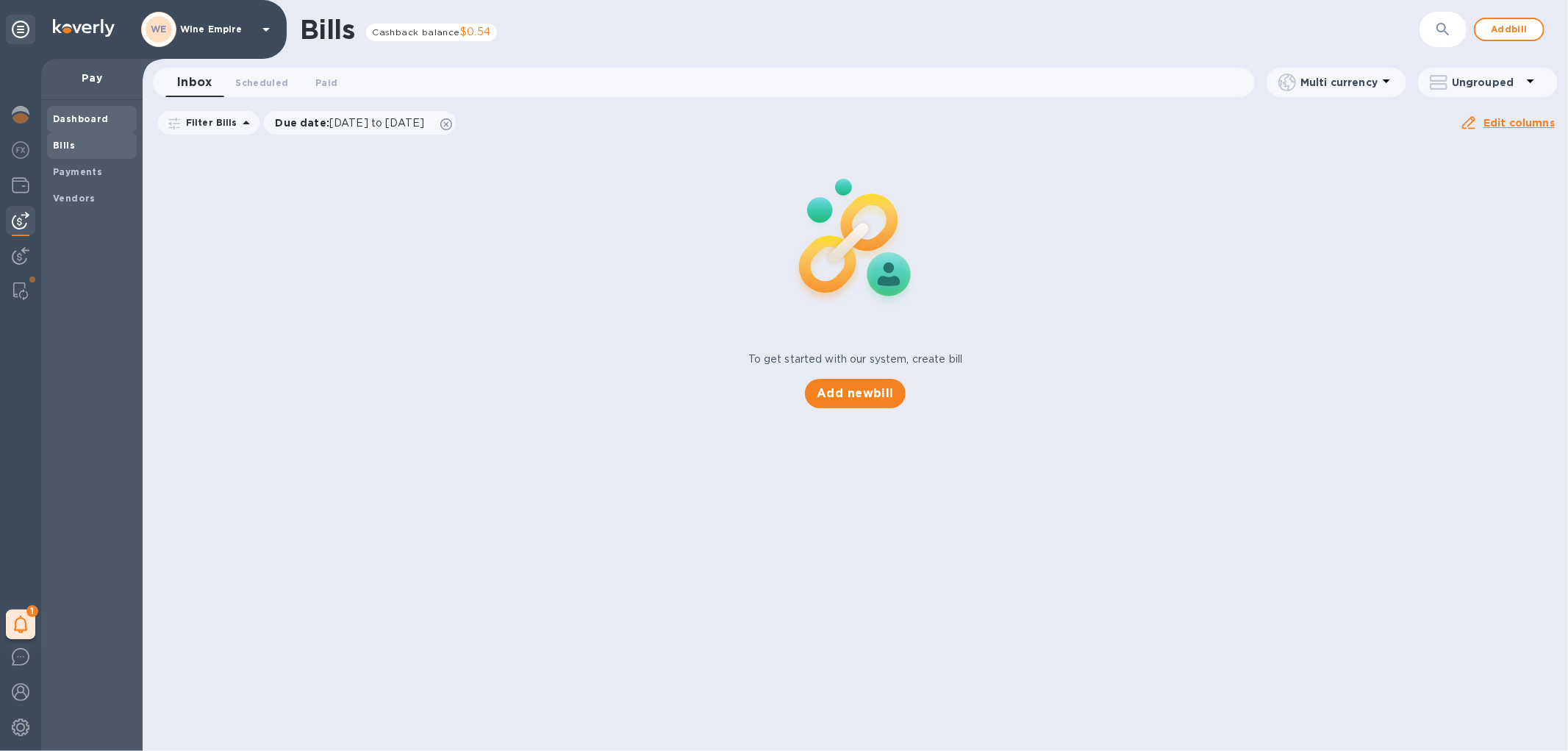
click at [82, 122] on b "Dashboard" at bounding box center [81, 119] width 56 height 11
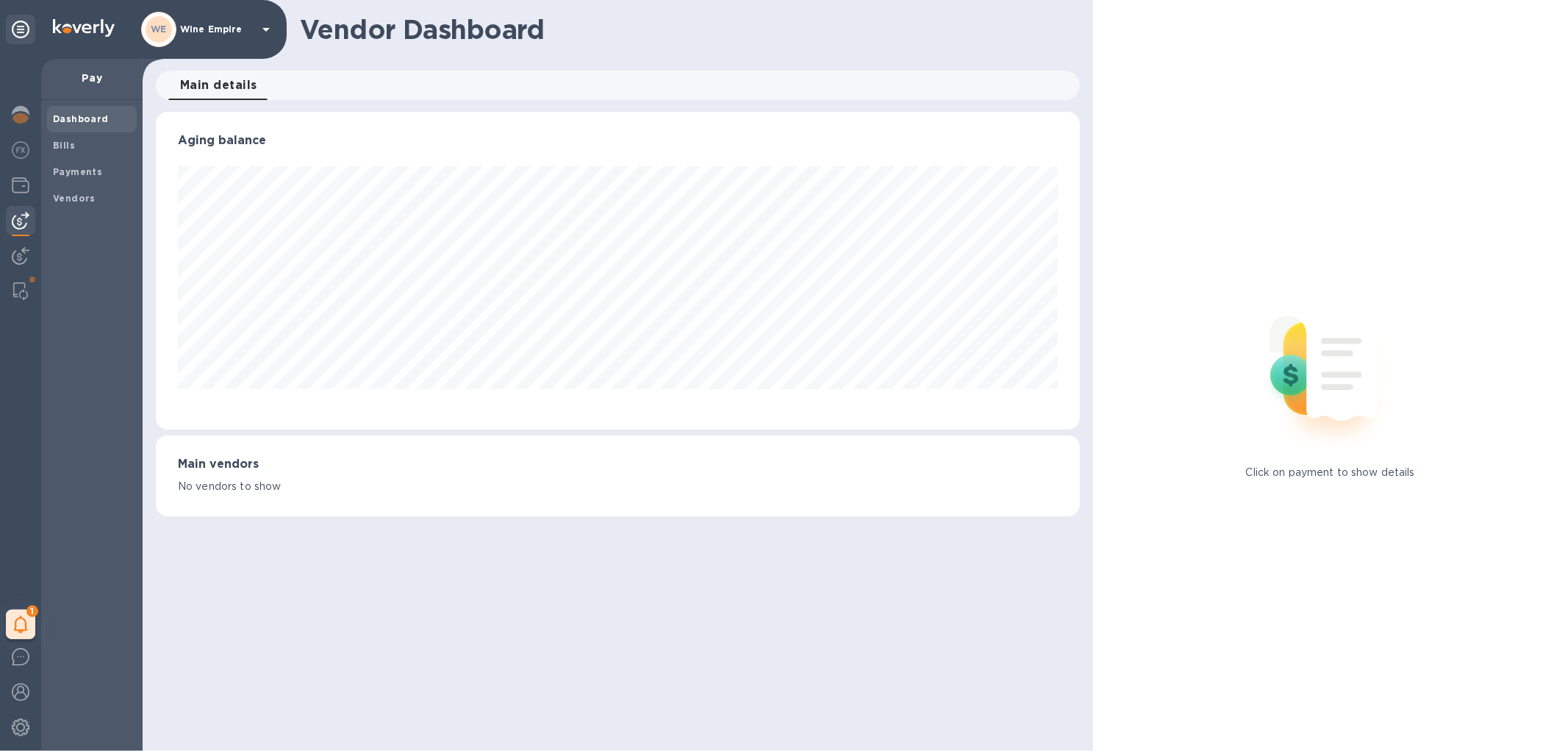
scroll to position [318, 923]
